Goal: Task Accomplishment & Management: Use online tool/utility

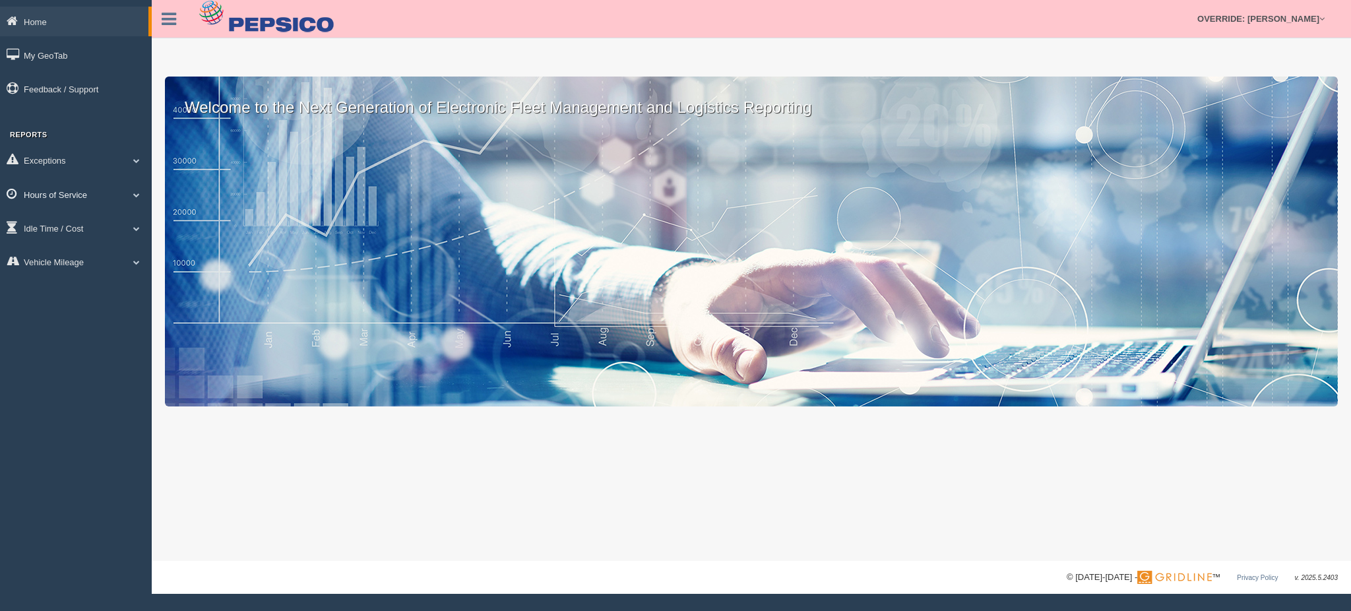
click at [67, 195] on link "Hours of Service" at bounding box center [76, 194] width 152 height 30
click at [67, 222] on link "HOS Explanation Reports" at bounding box center [86, 225] width 125 height 24
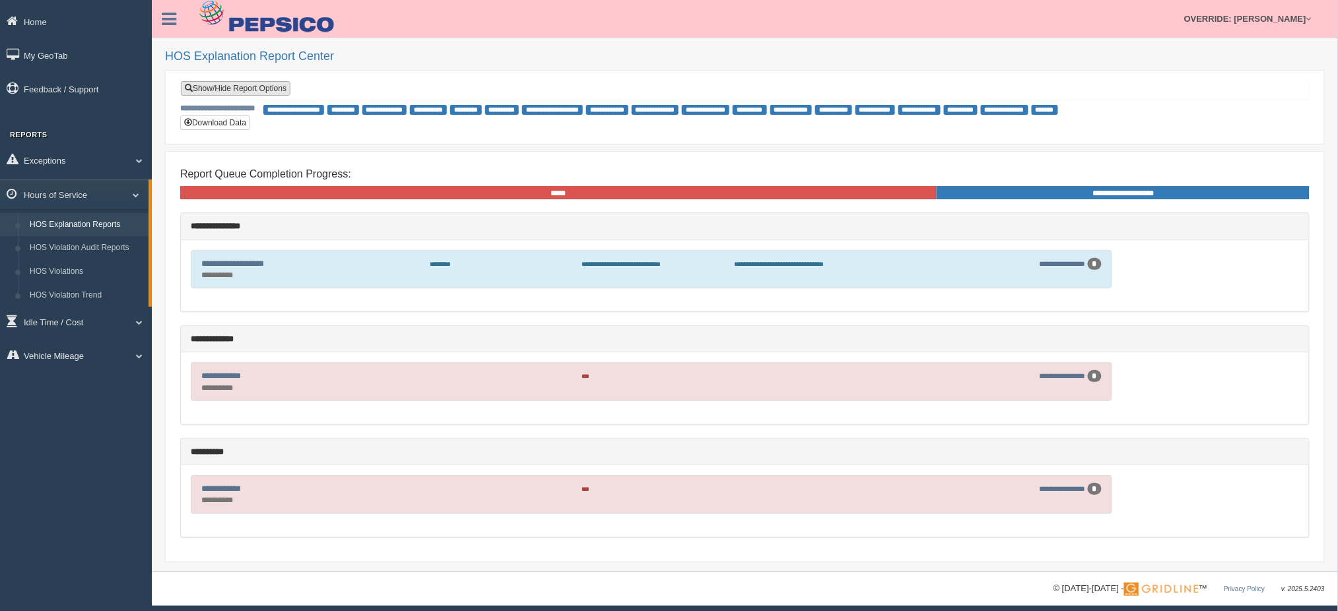
click at [268, 83] on link "Show/Hide Report Options" at bounding box center [236, 88] width 110 height 15
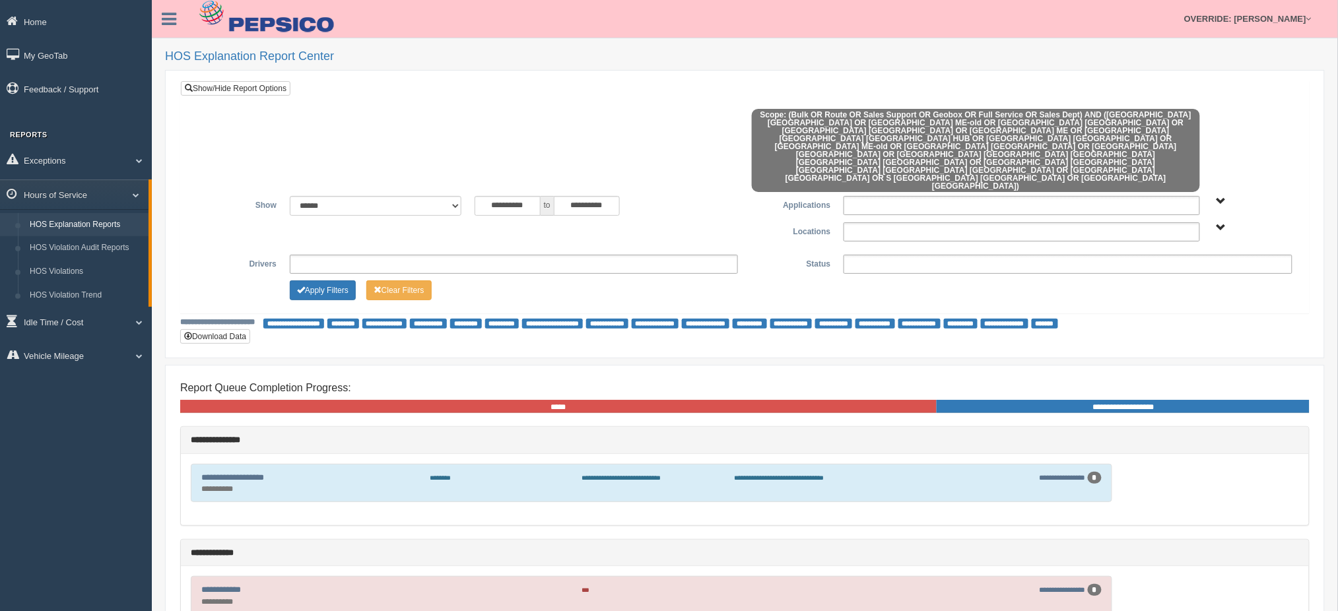
click at [758, 196] on label "Applications" at bounding box center [790, 204] width 92 height 16
click at [1225, 14] on link "OVERRIDE: [PERSON_NAME]" at bounding box center [1247, 19] width 141 height 38
click at [1205, 72] on link "Log Off" at bounding box center [1245, 78] width 144 height 27
